Goal: Information Seeking & Learning: Learn about a topic

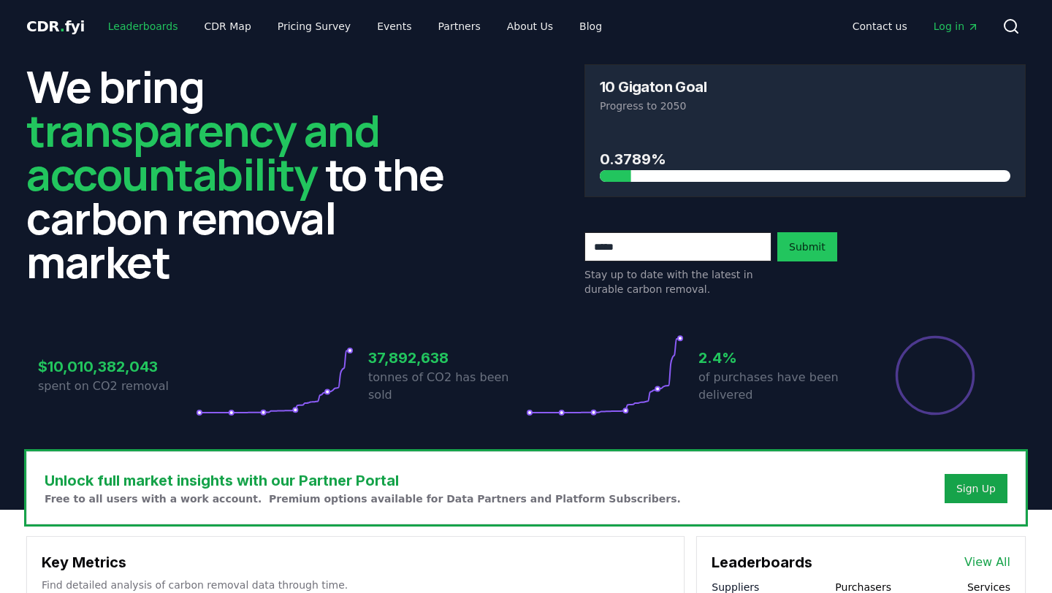
click at [153, 22] on link "Leaderboards" at bounding box center [143, 26] width 94 height 26
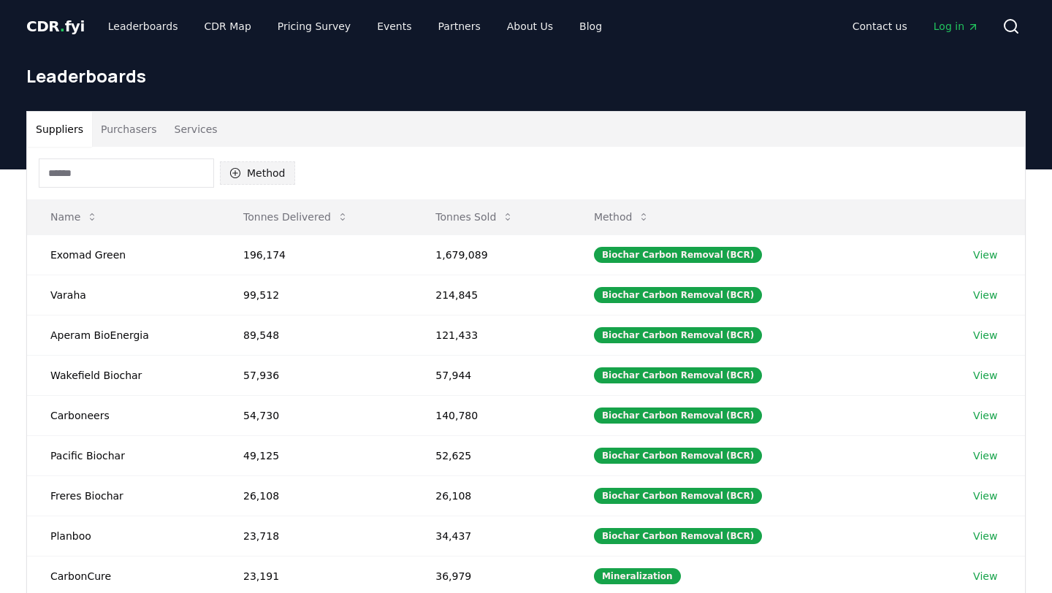
click at [243, 171] on button "Method" at bounding box center [257, 173] width 75 height 23
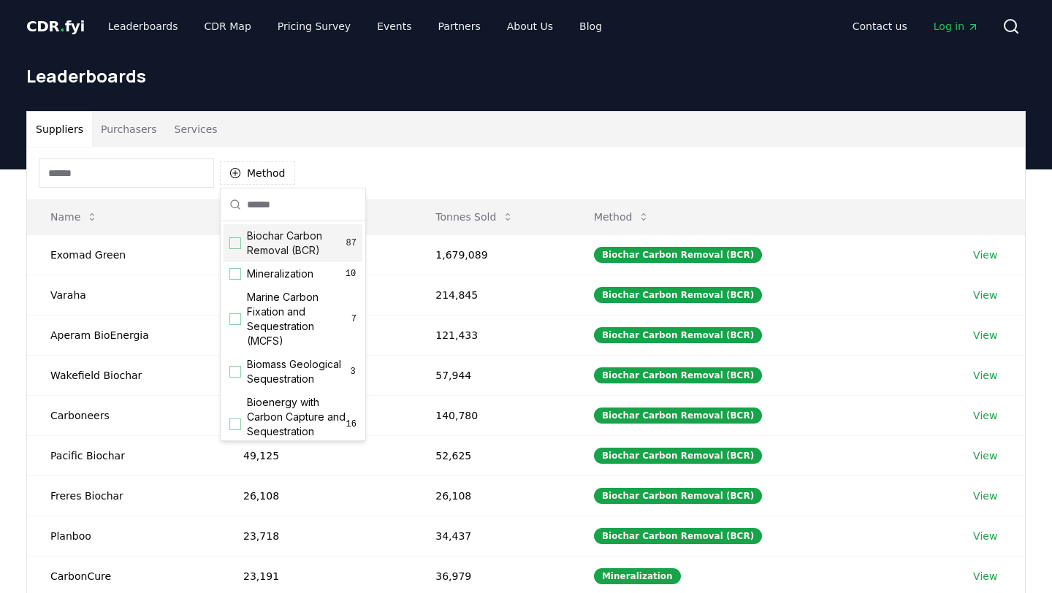
click at [451, 134] on div "Suppliers Purchasers Services" at bounding box center [526, 129] width 998 height 35
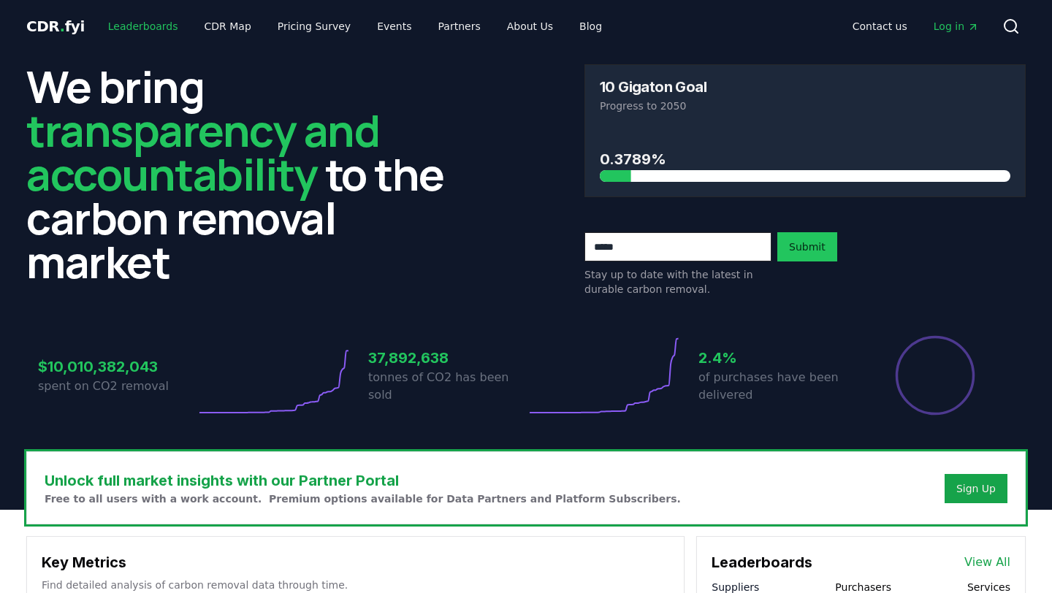
click at [159, 29] on link "Leaderboards" at bounding box center [143, 26] width 94 height 26
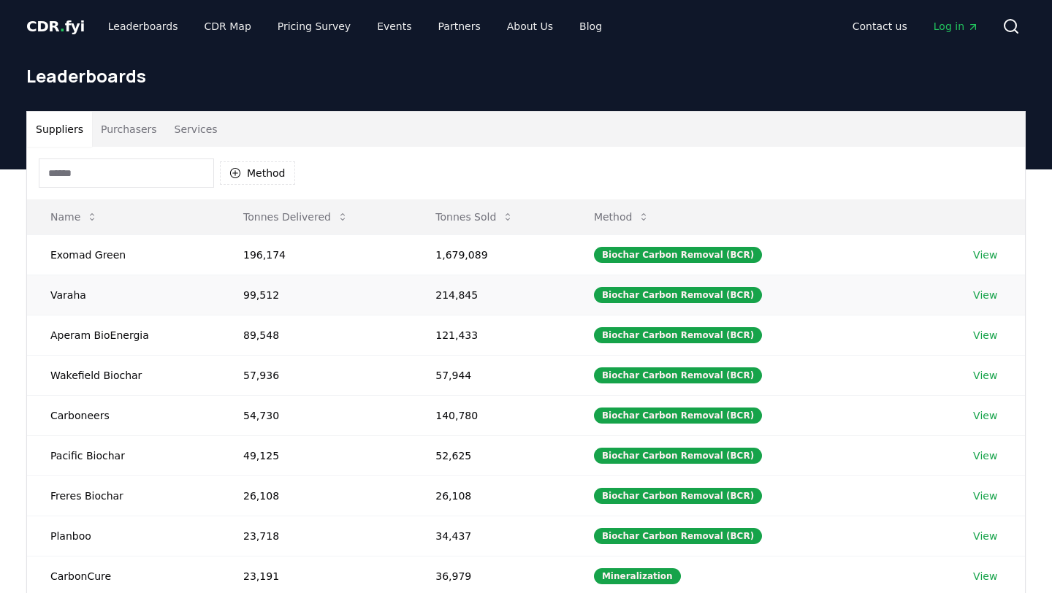
click at [971, 284] on td "View" at bounding box center [987, 295] width 75 height 40
click at [976, 289] on link "View" at bounding box center [985, 295] width 24 height 15
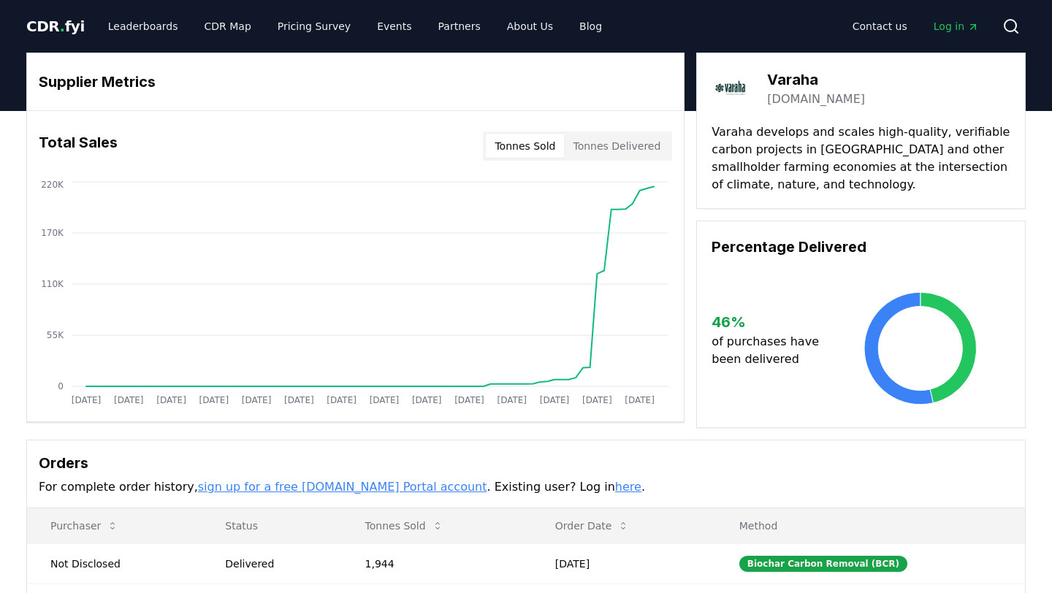
click at [623, 150] on button "Tonnes Delivered" at bounding box center [616, 145] width 105 height 23
click at [946, 28] on span "Log in" at bounding box center [956, 26] width 45 height 15
click at [157, 26] on link "Leaderboards" at bounding box center [143, 26] width 94 height 26
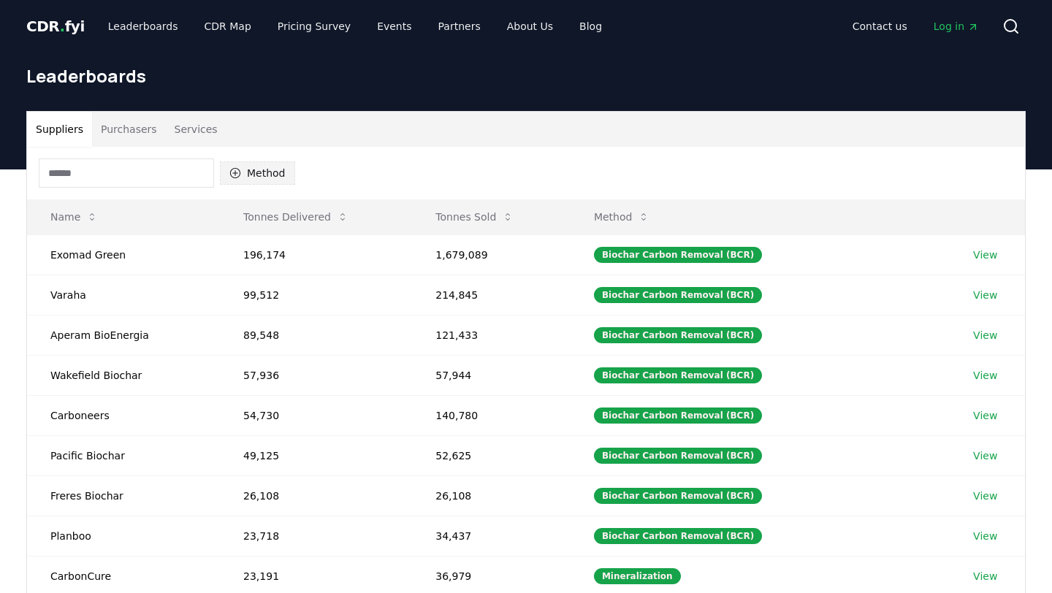
click at [248, 177] on button "Method" at bounding box center [257, 173] width 75 height 23
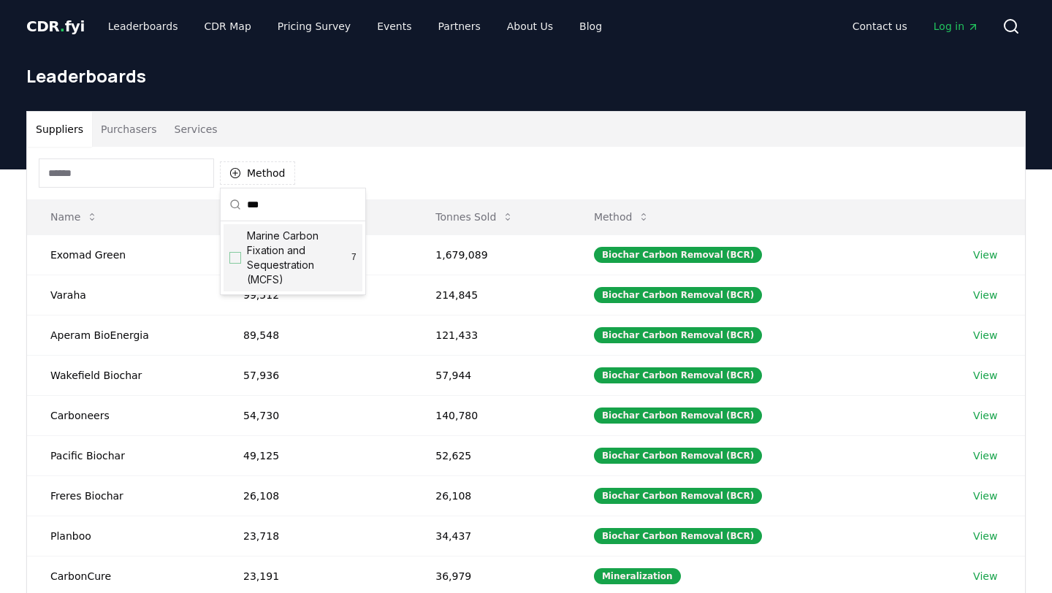
type input "****"
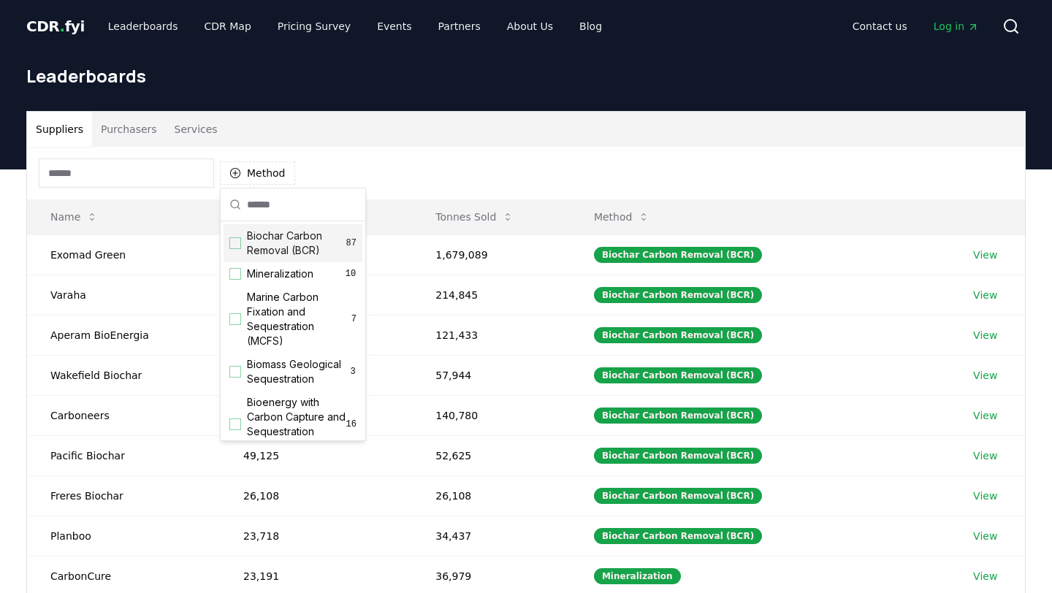
click at [389, 132] on div "Suppliers Purchasers Services" at bounding box center [526, 129] width 998 height 35
